Goal: Check status: Check status

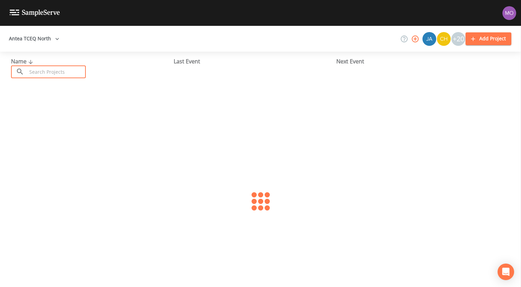
click at [52, 72] on input "text" at bounding box center [56, 71] width 59 height 13
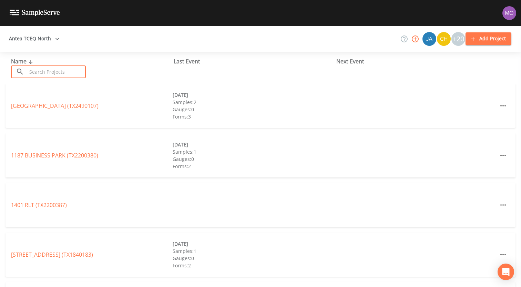
paste input "TX1580047"
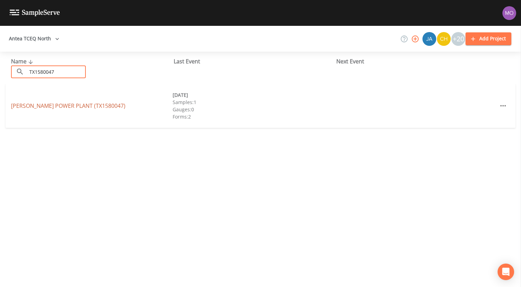
type input "TX1580047"
click at [48, 107] on link "[PERSON_NAME][GEOGRAPHIC_DATA] (TX1580047)" at bounding box center [68, 106] width 114 height 8
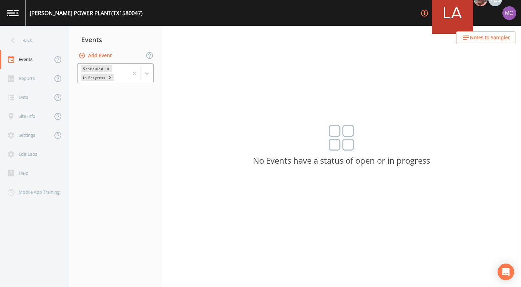
click at [99, 78] on div "In Progress" at bounding box center [94, 77] width 26 height 7
click at [99, 87] on div "Completed" at bounding box center [115, 84] width 77 height 6
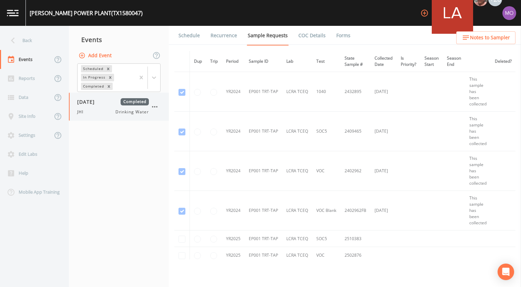
click at [94, 110] on div "JHI Drinking Water" at bounding box center [113, 112] width 72 height 6
click at [340, 32] on link "Forms" at bounding box center [343, 35] width 16 height 19
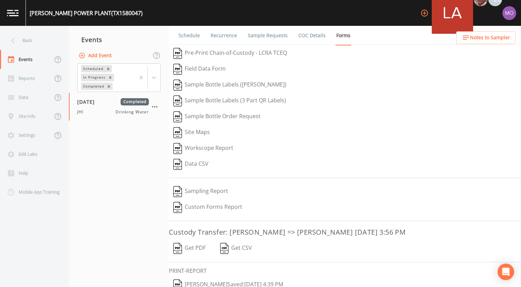
scroll to position [29, 0]
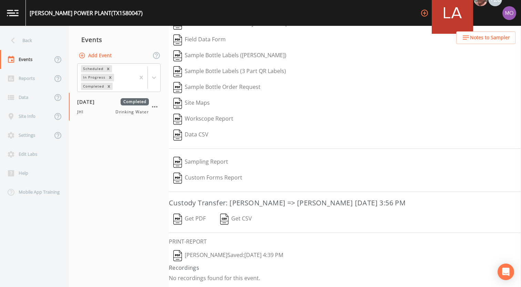
click at [178, 254] on img "button" at bounding box center [177, 255] width 9 height 11
